Goal: Task Accomplishment & Management: Manage account settings

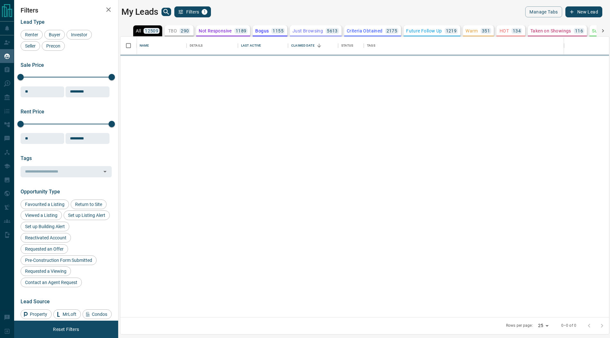
scroll to position [281, 489]
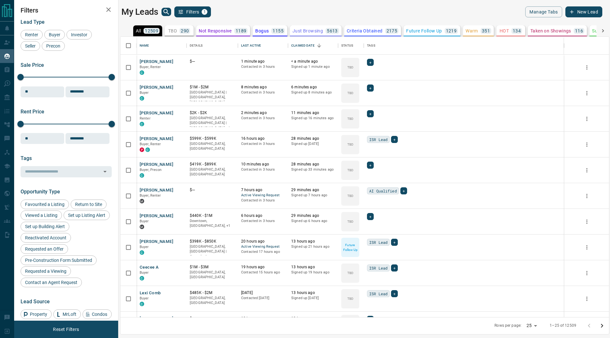
click at [165, 9] on icon "search button" at bounding box center [166, 12] width 8 height 8
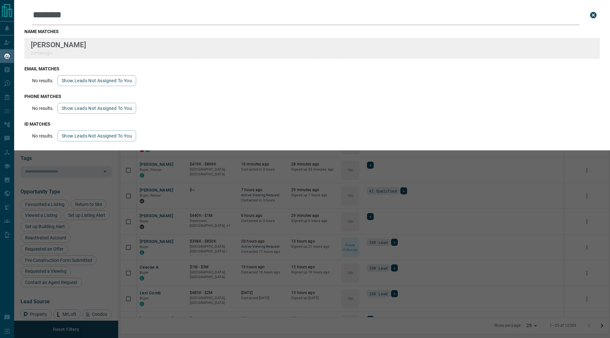
type input "********"
click at [180, 56] on div "[PERSON_NAME] zontexx@x" at bounding box center [311, 48] width 575 height 21
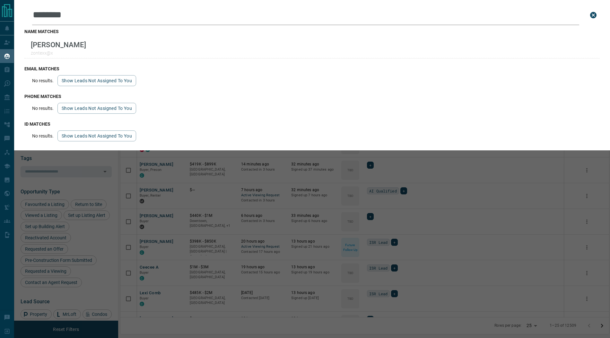
click at [81, 16] on input "********" at bounding box center [305, 15] width 547 height 20
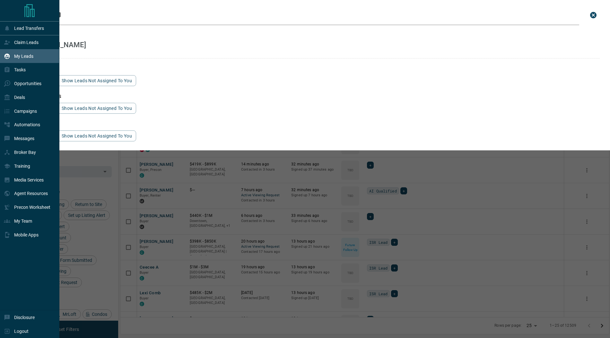
click at [20, 56] on p "My Leads" at bounding box center [23, 56] width 19 height 5
click at [28, 39] on div "Claim Leads" at bounding box center [21, 42] width 35 height 11
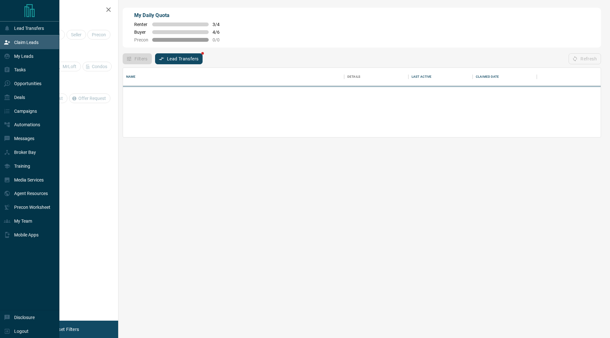
scroll to position [69, 478]
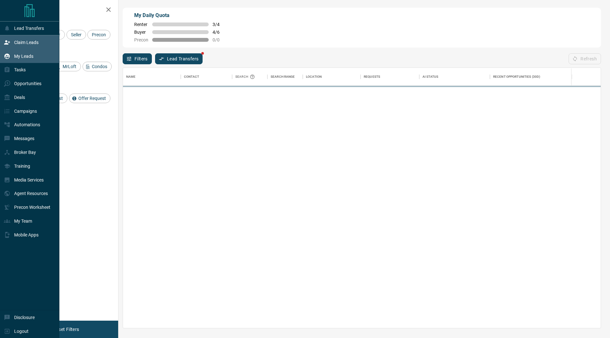
click at [27, 52] on div "My Leads" at bounding box center [19, 56] width 30 height 11
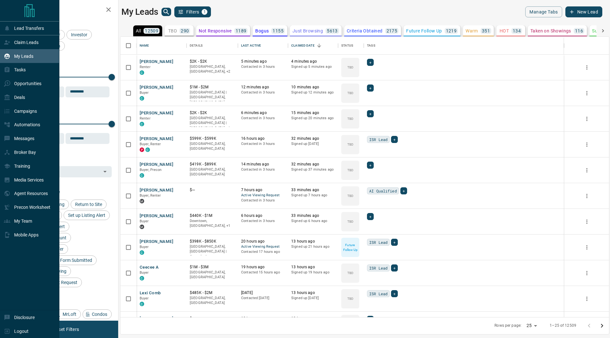
scroll to position [281, 489]
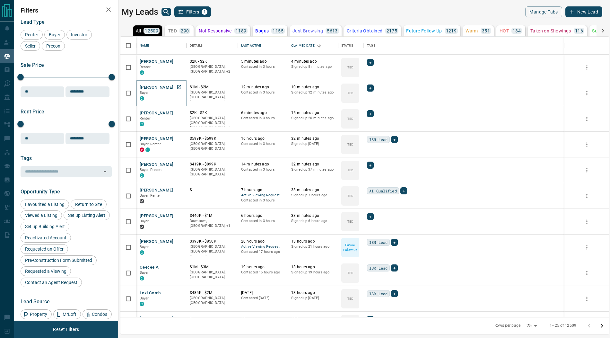
click at [166, 85] on button "[PERSON_NAME]" at bounding box center [157, 87] width 34 height 6
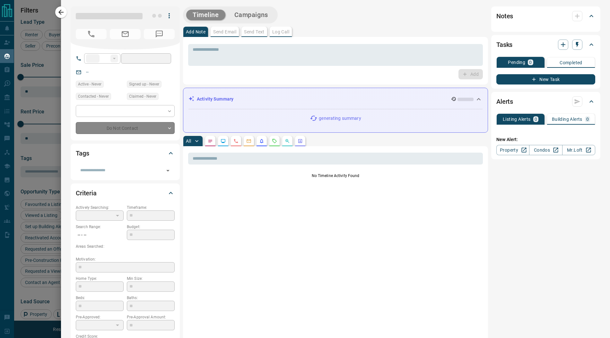
type input "**"
type input "**********"
type input "**"
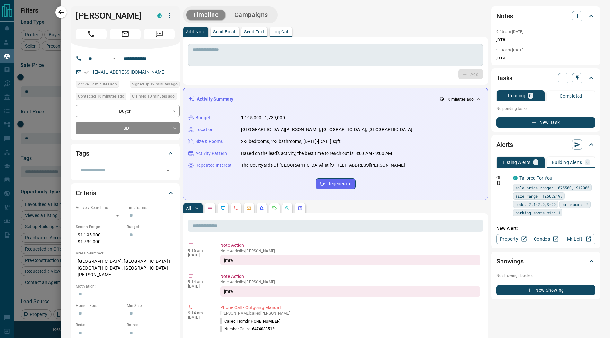
click at [234, 57] on textarea at bounding box center [336, 55] width 286 height 16
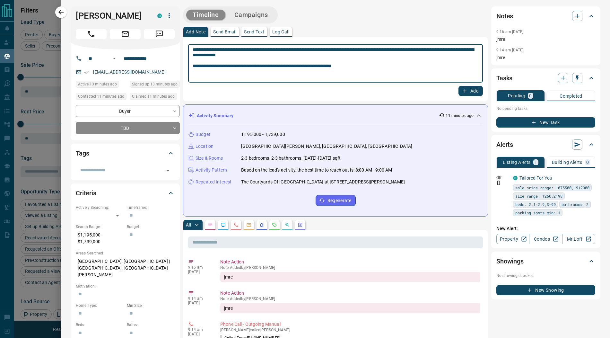
scroll to position [0, 0]
type textarea "**********"
click at [470, 91] on button "Add" at bounding box center [470, 91] width 24 height 10
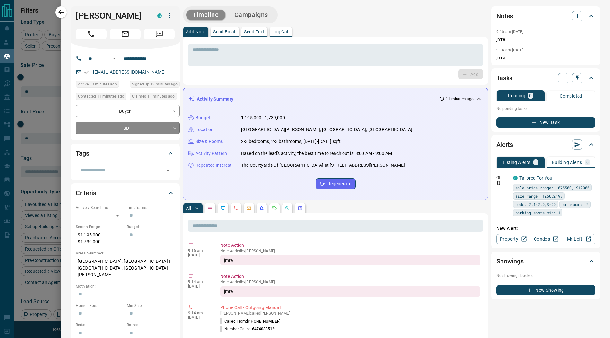
click at [118, 139] on body "Lead Transfers Claim Leads My Leads Tasks Opportunities Deals Campaigns Automat…" at bounding box center [305, 165] width 610 height 330
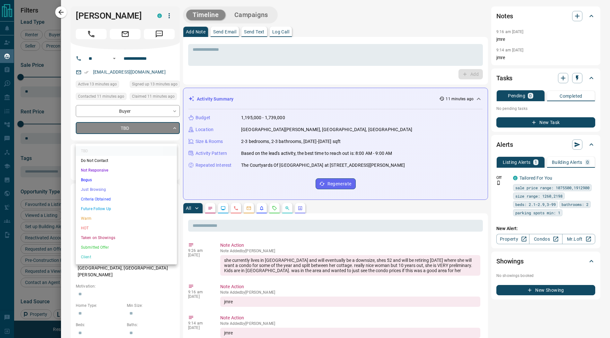
click at [87, 219] on li "Warm" at bounding box center [126, 218] width 101 height 10
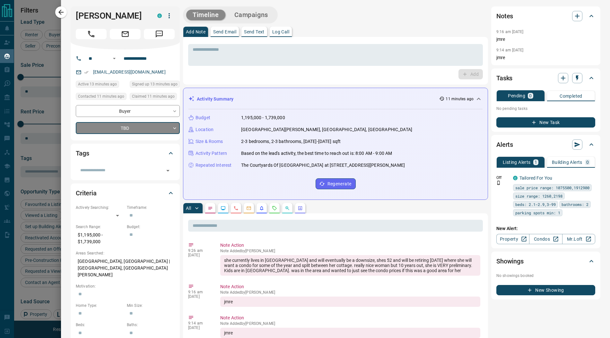
type input "*"
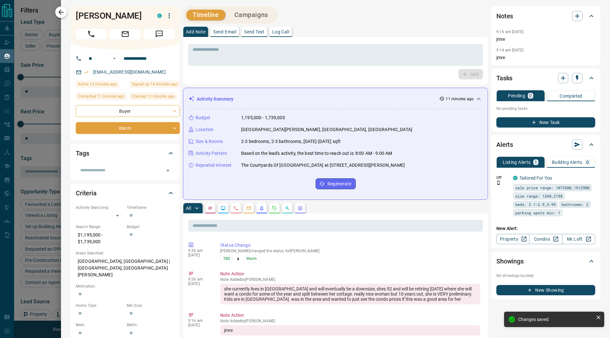
click at [63, 13] on icon "button" at bounding box center [61, 12] width 8 height 8
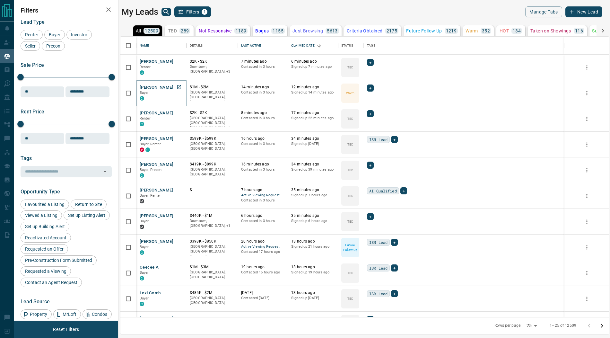
click at [160, 86] on button "[PERSON_NAME]" at bounding box center [157, 87] width 34 height 6
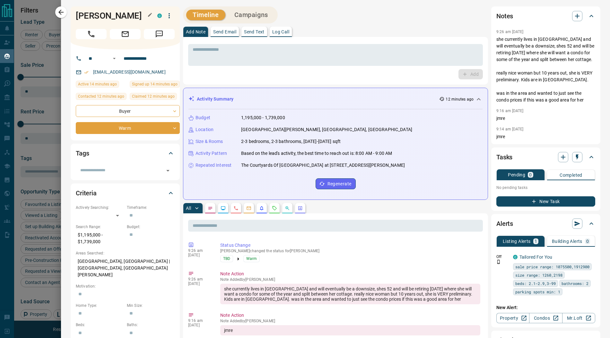
drag, startPoint x: 125, startPoint y: 26, endPoint x: 76, endPoint y: 10, distance: 51.2
click at [76, 11] on h1 "[PERSON_NAME]" at bounding box center [112, 16] width 72 height 10
copy h1 "[PERSON_NAME]"
drag, startPoint x: 63, startPoint y: 14, endPoint x: 102, endPoint y: 13, distance: 38.6
click at [63, 14] on icon "button" at bounding box center [61, 12] width 8 height 8
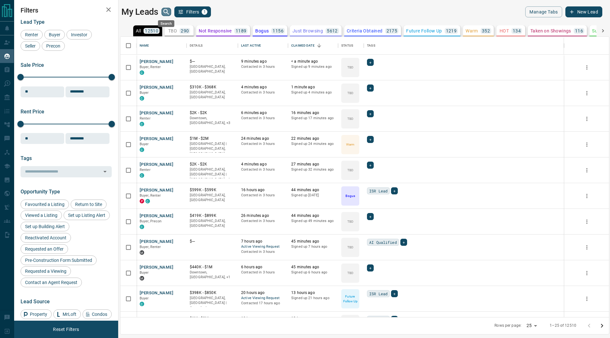
click at [169, 11] on icon "search button" at bounding box center [166, 12] width 8 height 8
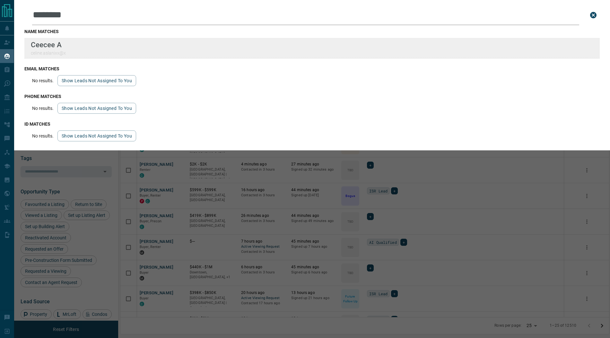
click at [0, 0] on div "Lead Transfers Claim Leads My Leads Tasks Opportunities Deals Campaigns Automat…" at bounding box center [305, 165] width 610 height 330
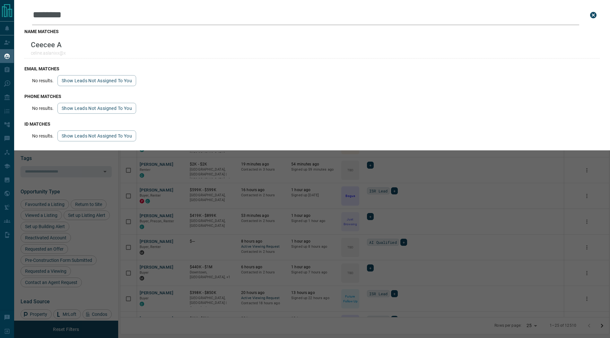
drag, startPoint x: 592, startPoint y: 15, endPoint x: 509, endPoint y: 30, distance: 83.8
click at [592, 15] on icon "close search bar" at bounding box center [593, 15] width 6 height 6
